Goal: Information Seeking & Learning: Learn about a topic

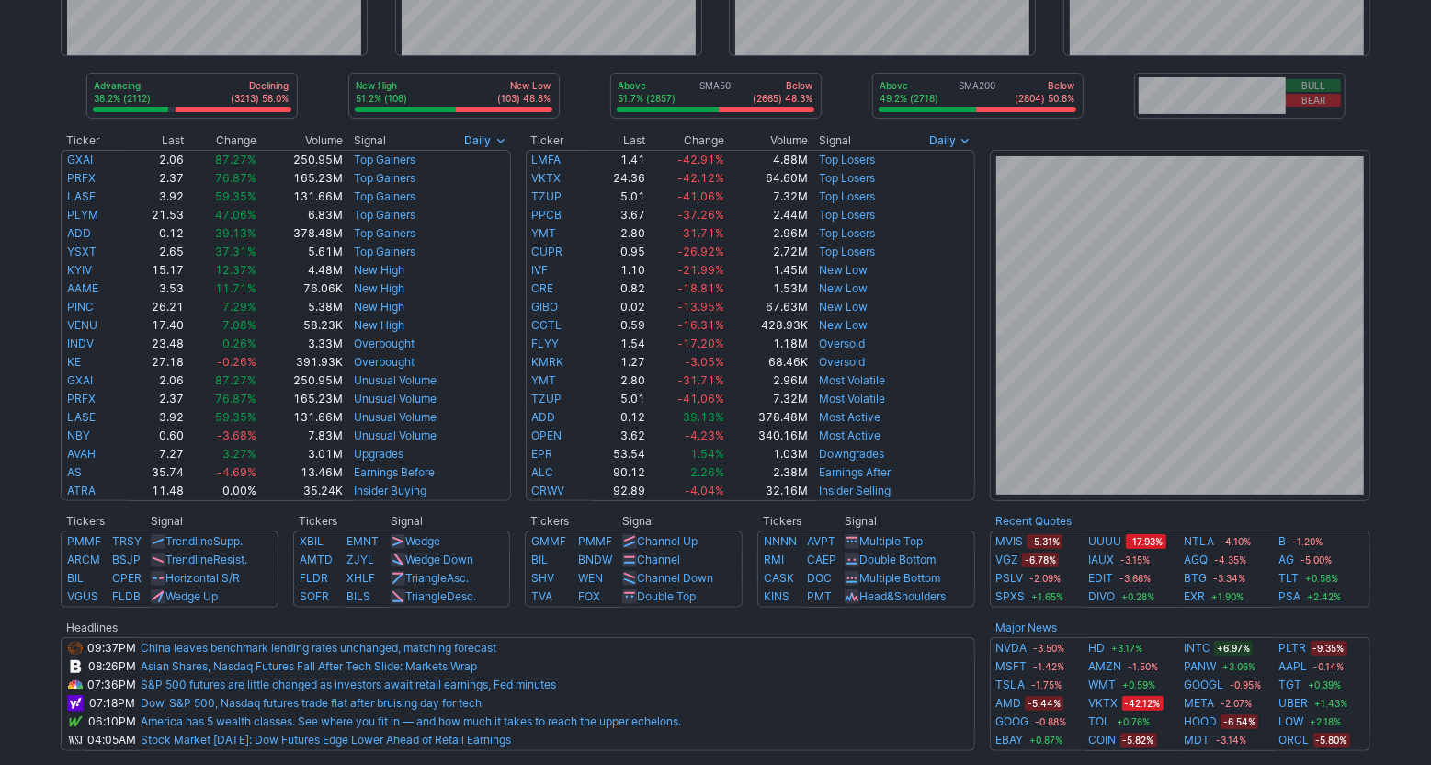
scroll to position [193, 0]
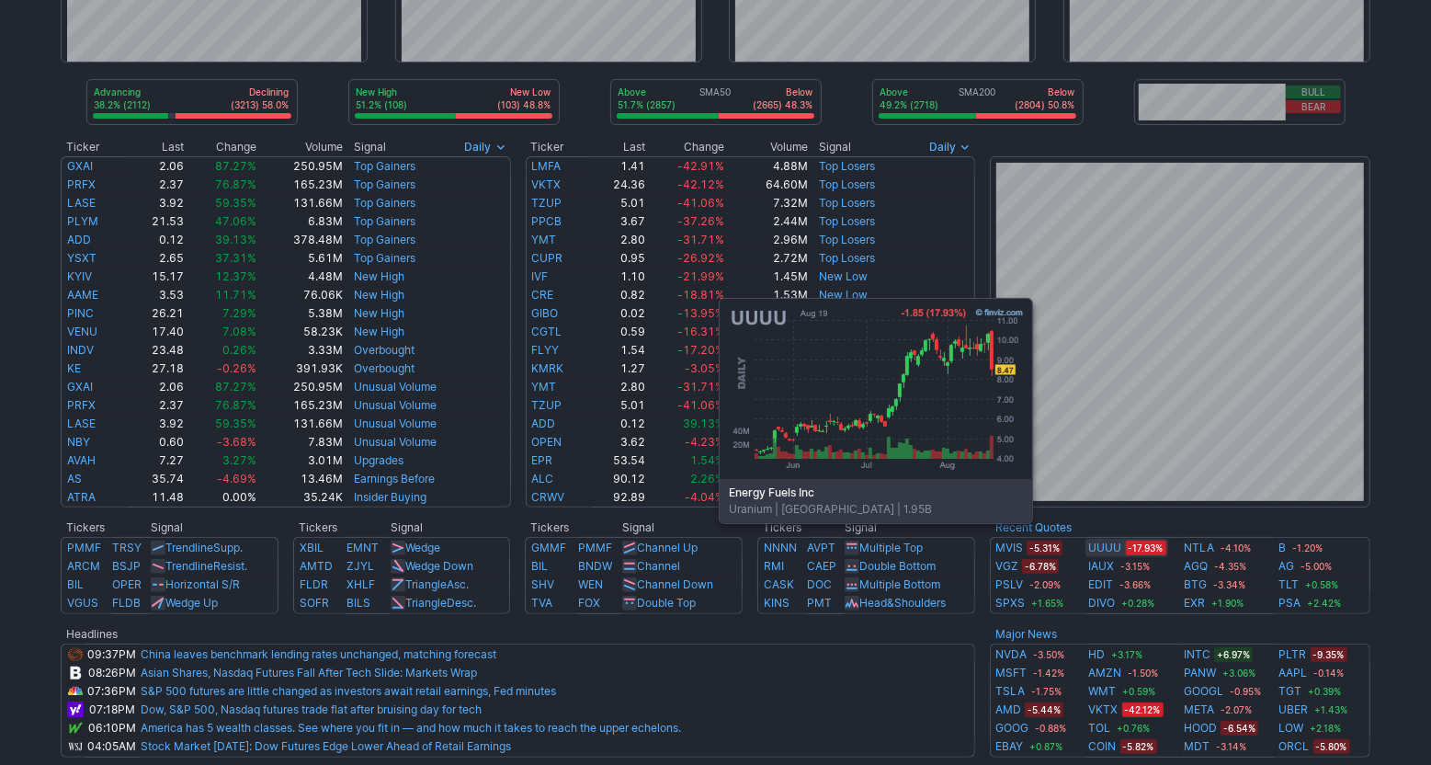
click at [1112, 550] on link "UUUU" at bounding box center [1105, 548] width 33 height 18
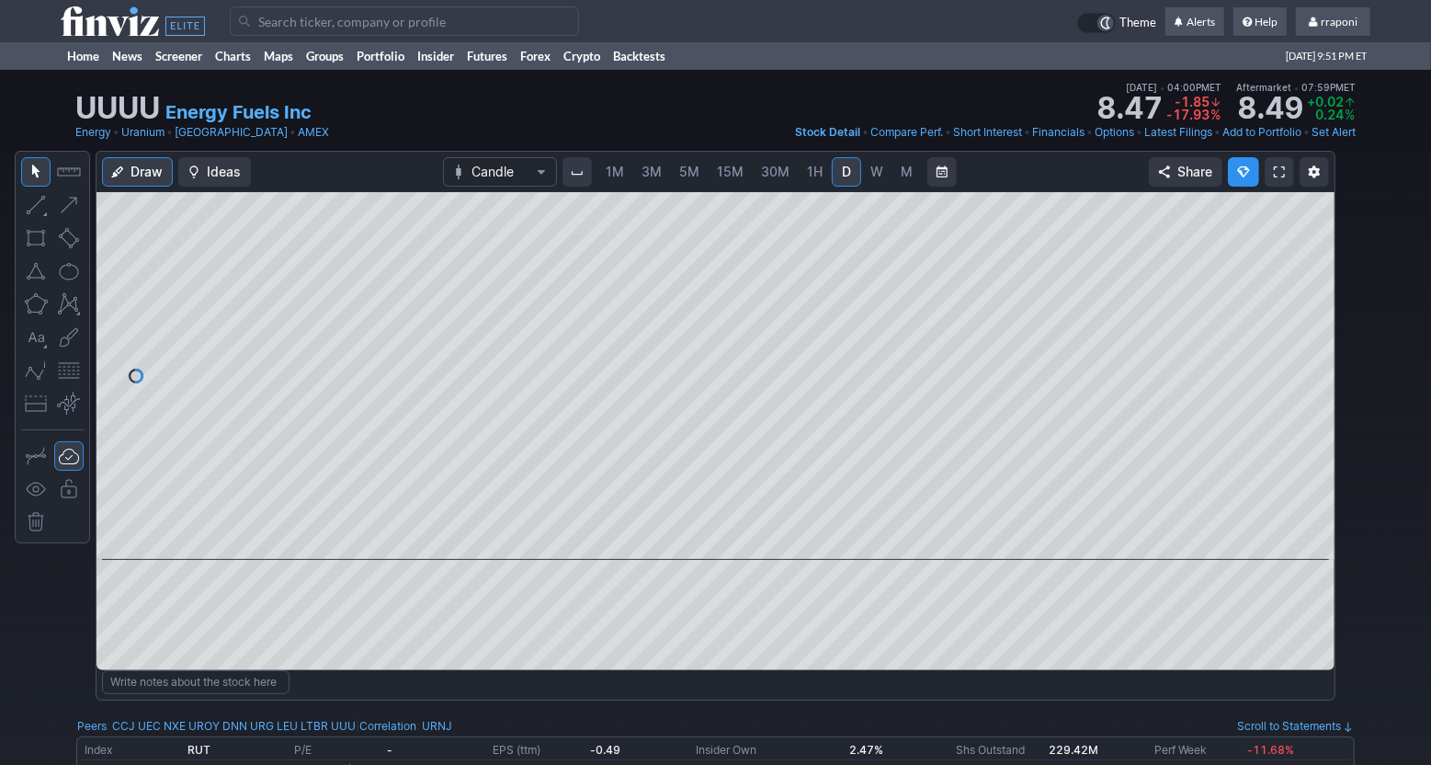
click at [882, 176] on link "W" at bounding box center [876, 171] width 29 height 29
click at [896, 179] on link "M" at bounding box center [907, 171] width 29 height 29
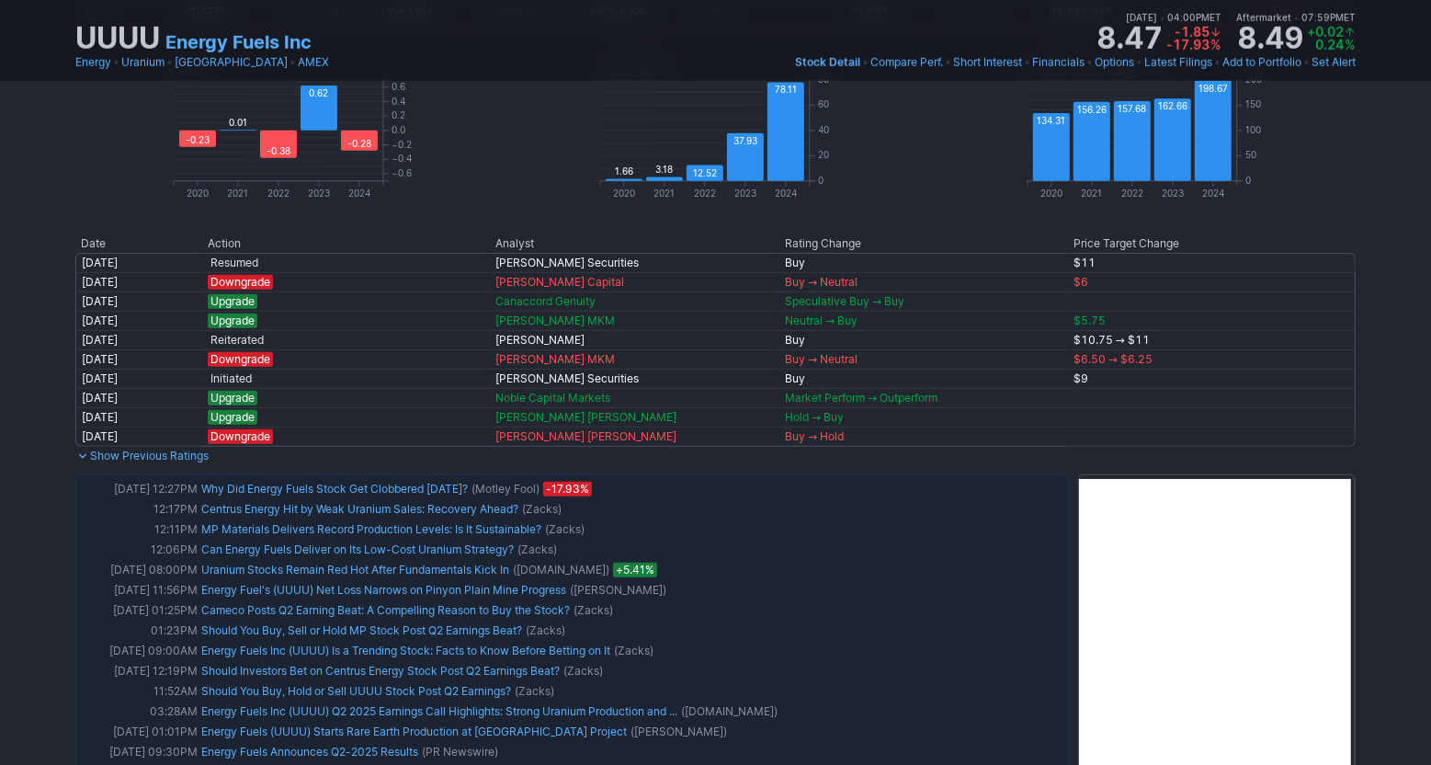
scroll to position [998, 0]
